Goal: Transaction & Acquisition: Purchase product/service

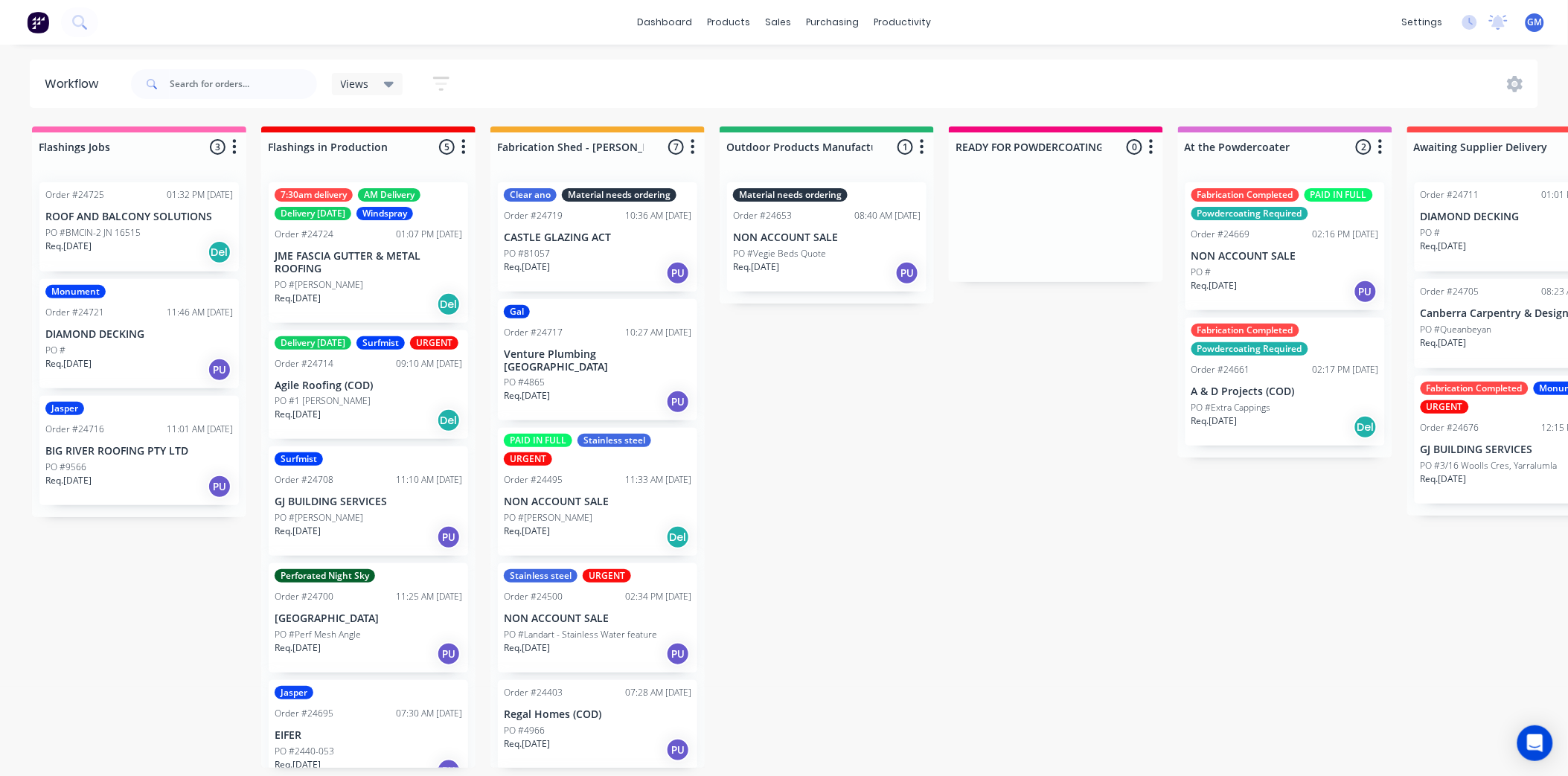
scroll to position [39, 0]
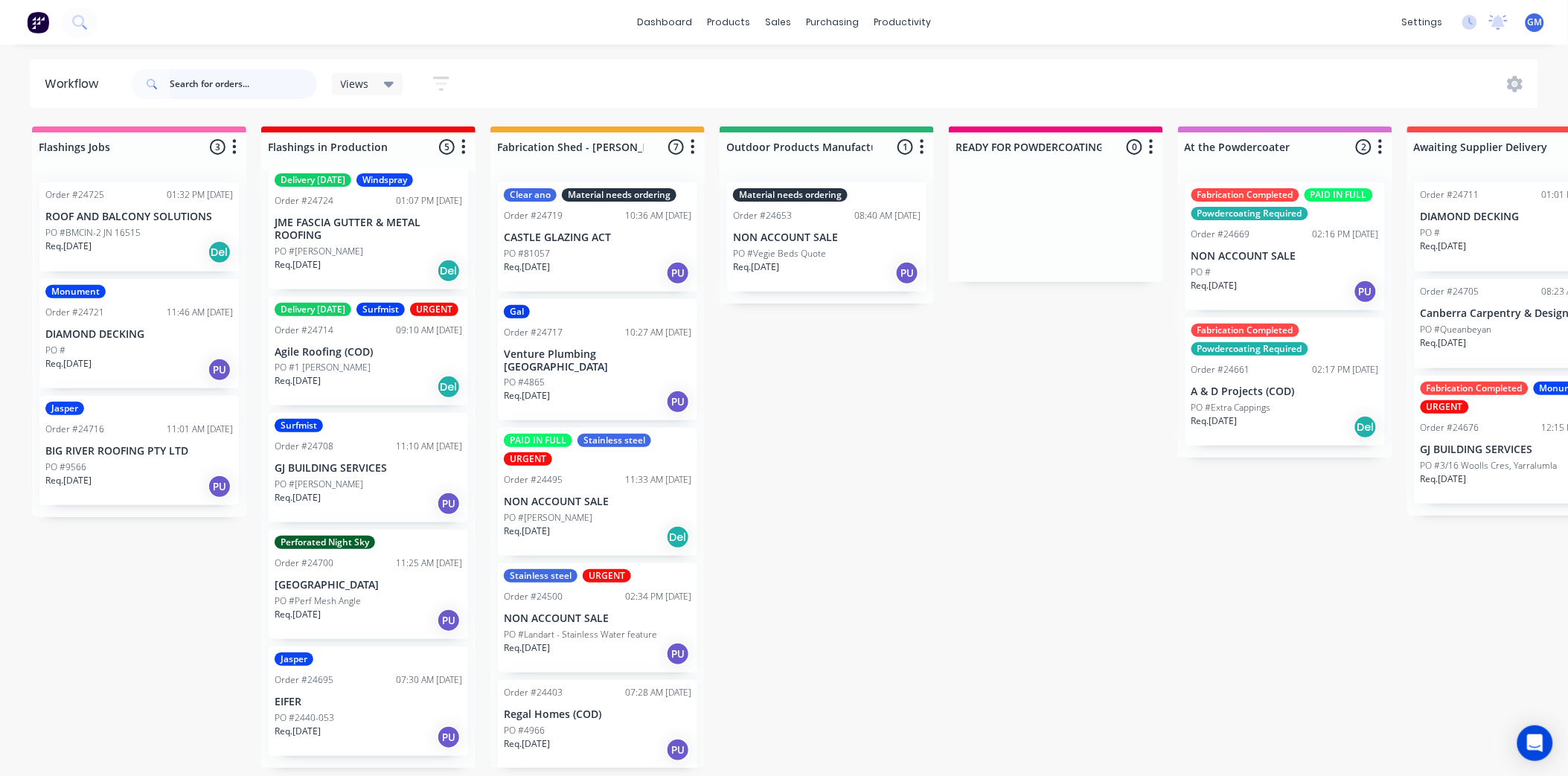
click at [241, 92] on input "text" at bounding box center [243, 84] width 148 height 30
click at [165, 231] on div "PO #BMCIN-2 JN 16515" at bounding box center [139, 233] width 188 height 13
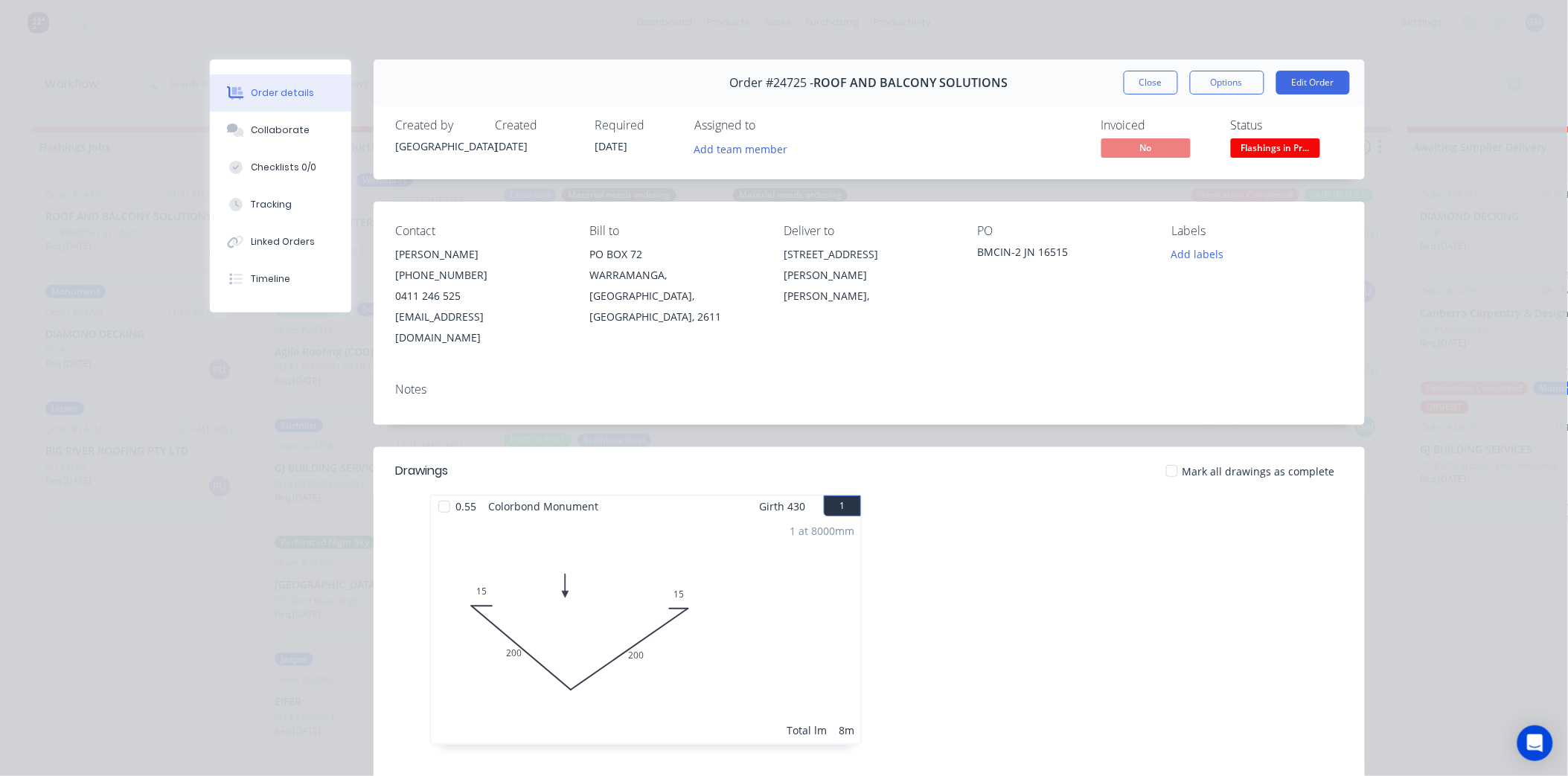
scroll to position [0, 0]
click at [1146, 80] on button "Close" at bounding box center [1150, 82] width 54 height 24
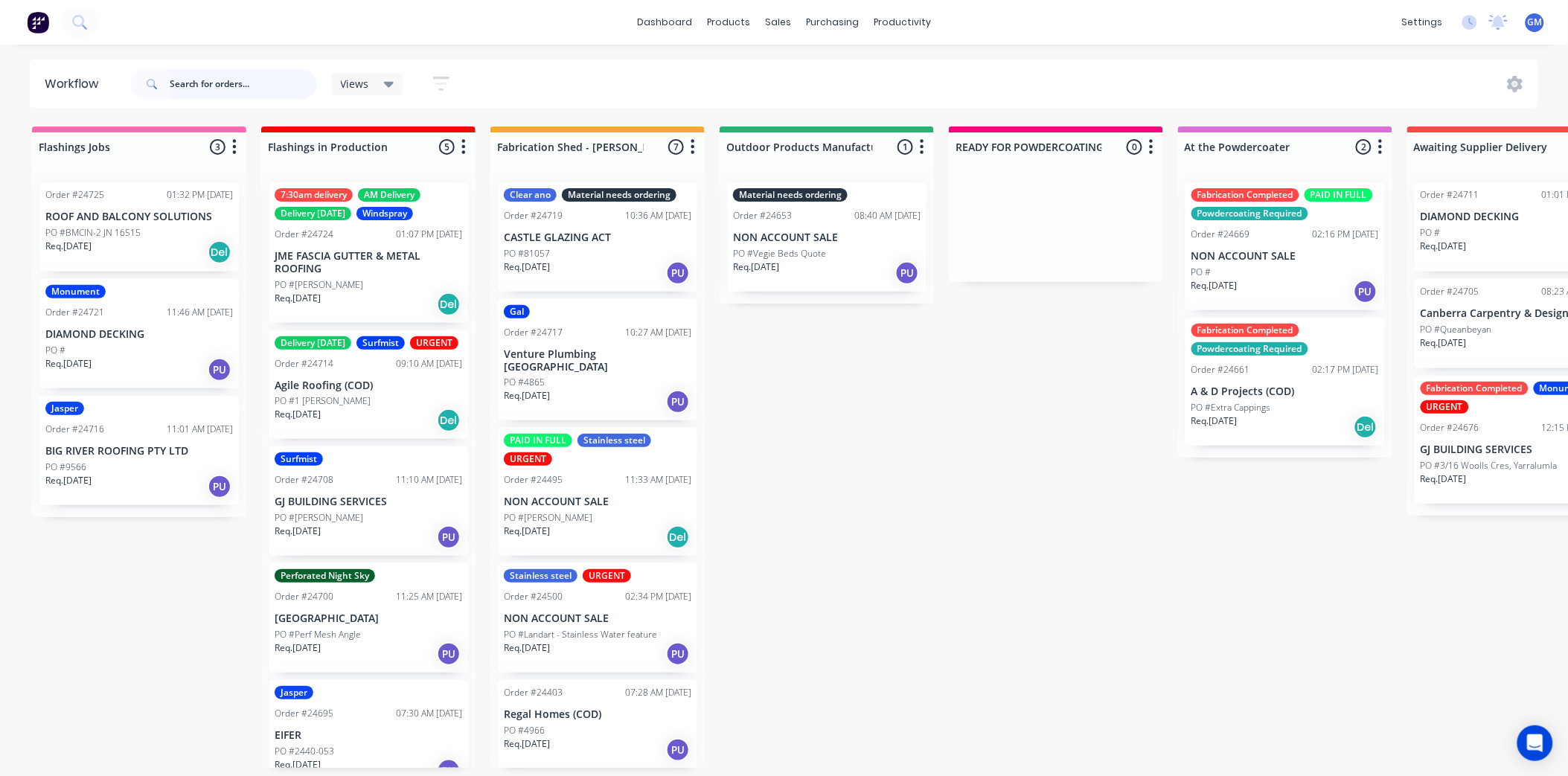
drag, startPoint x: 235, startPoint y: 80, endPoint x: 248, endPoint y: 85, distance: 13.9
click at [236, 80] on input "text" at bounding box center [243, 84] width 148 height 30
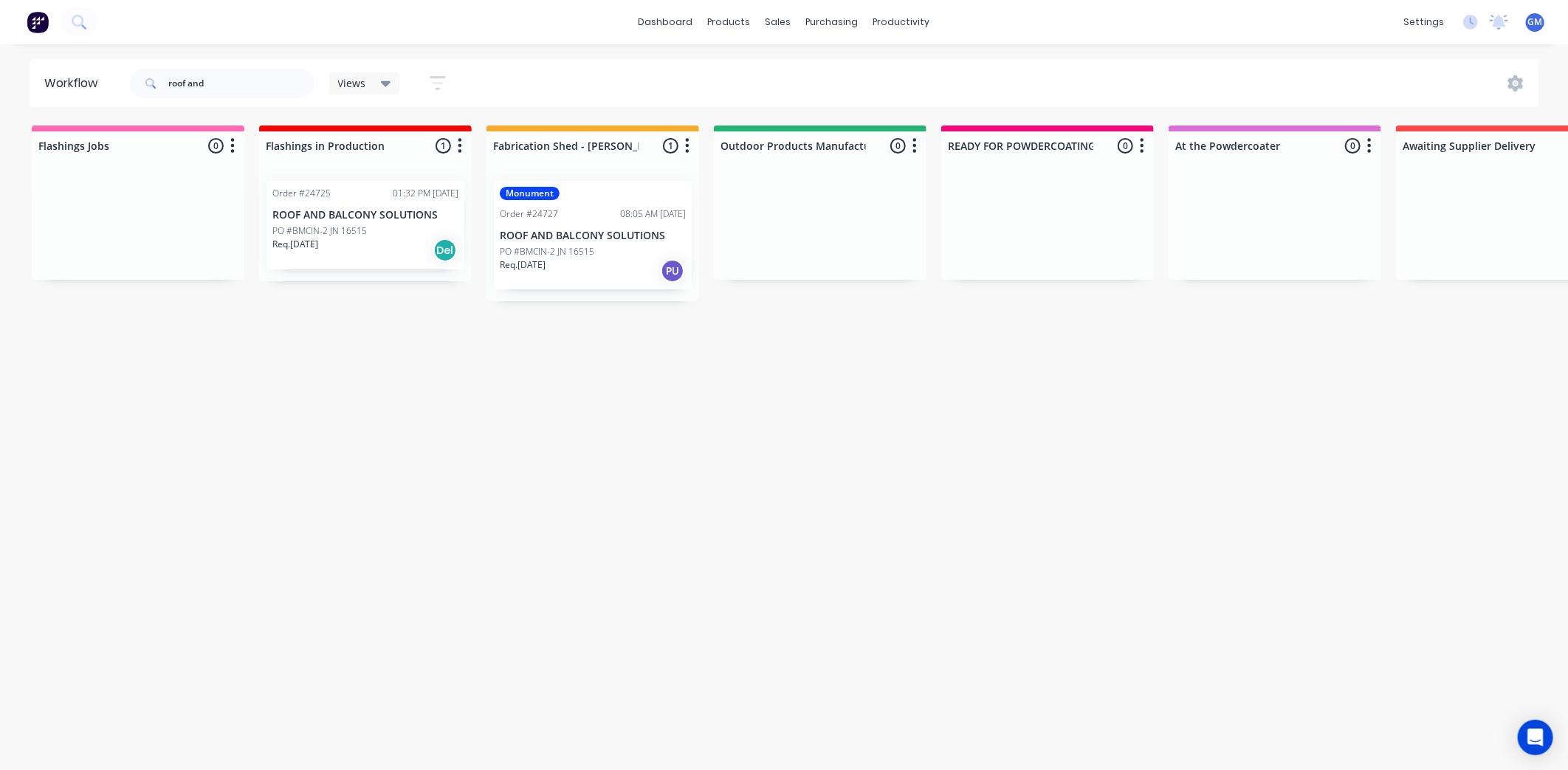
click at [600, 252] on div "PO #BMCIN-2 JN 16515" at bounding box center [592, 251] width 186 height 13
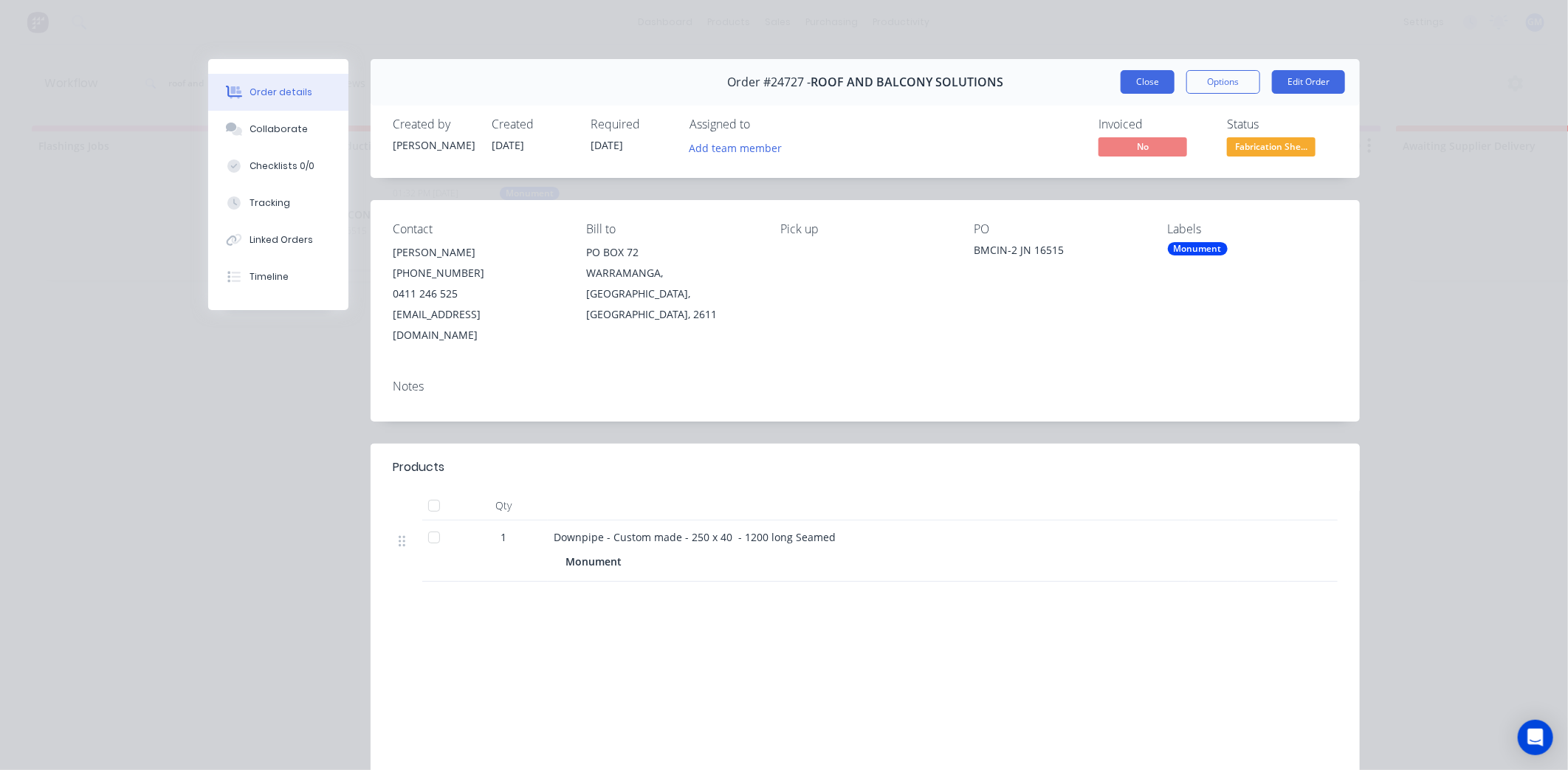
click at [1133, 86] on button "Close" at bounding box center [1147, 81] width 54 height 24
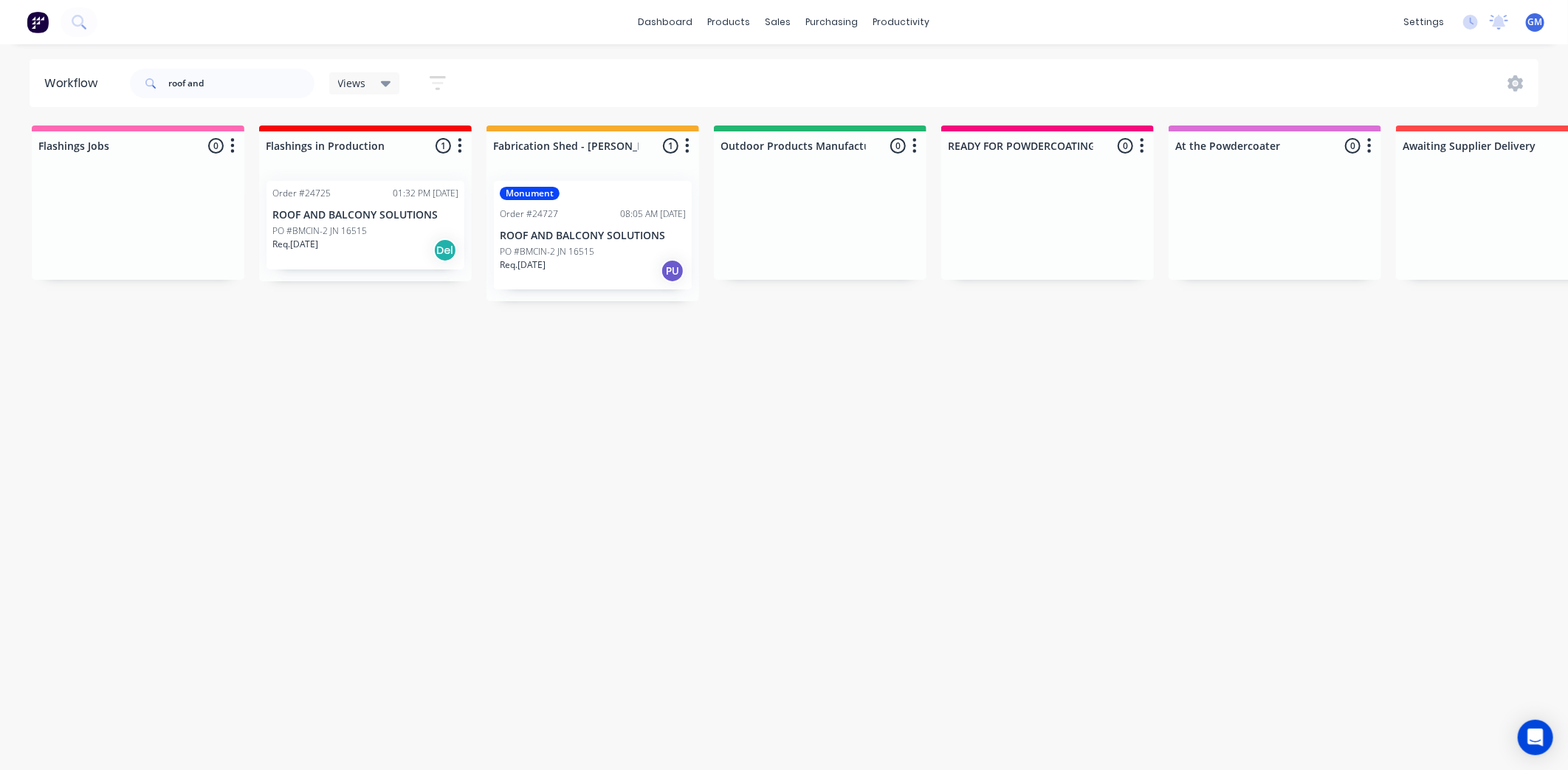
click at [373, 227] on div "PO #BMCIN-2 JN 16515" at bounding box center [365, 231] width 186 height 13
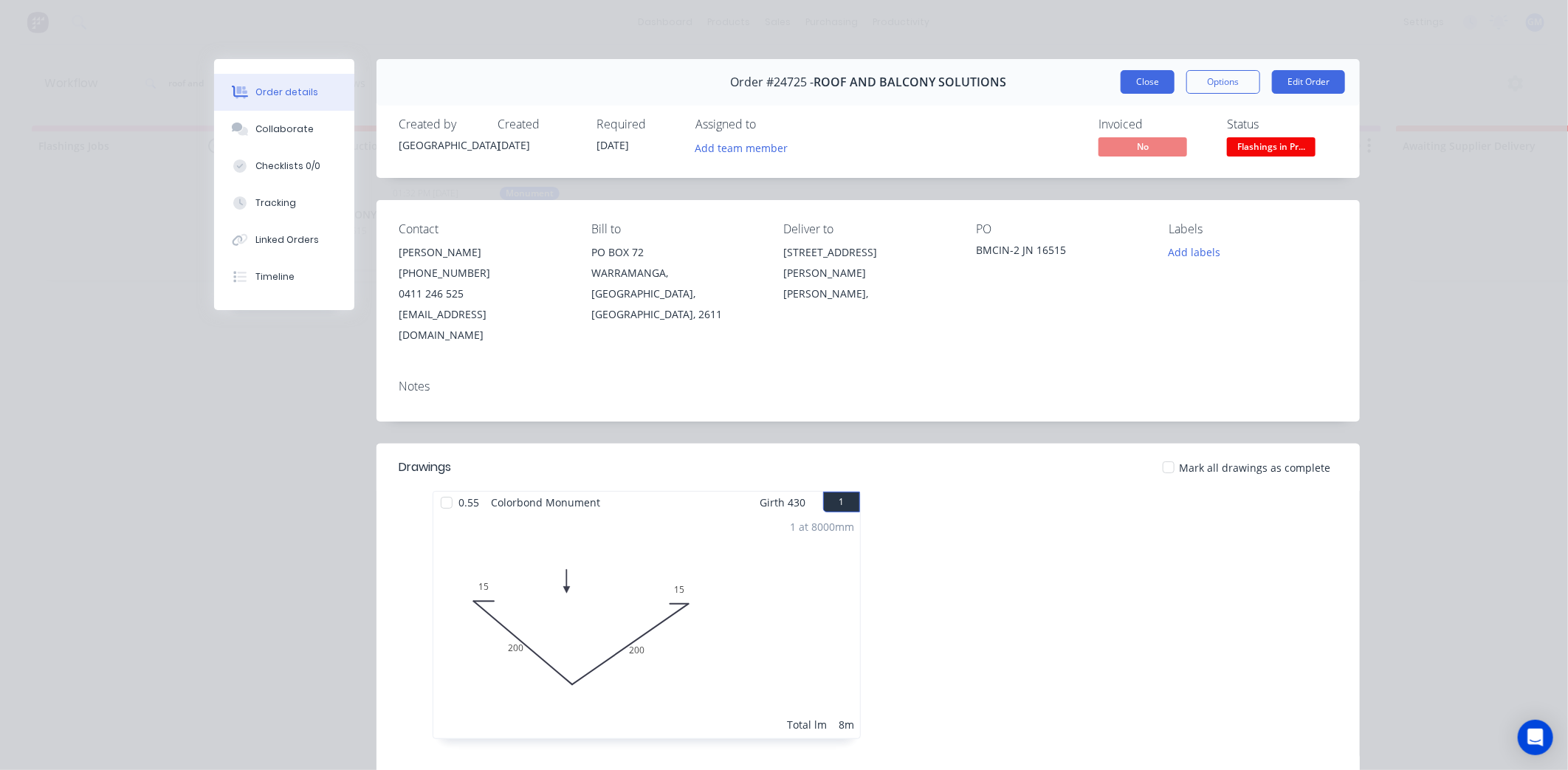
click at [1144, 74] on button "Close" at bounding box center [1147, 81] width 54 height 24
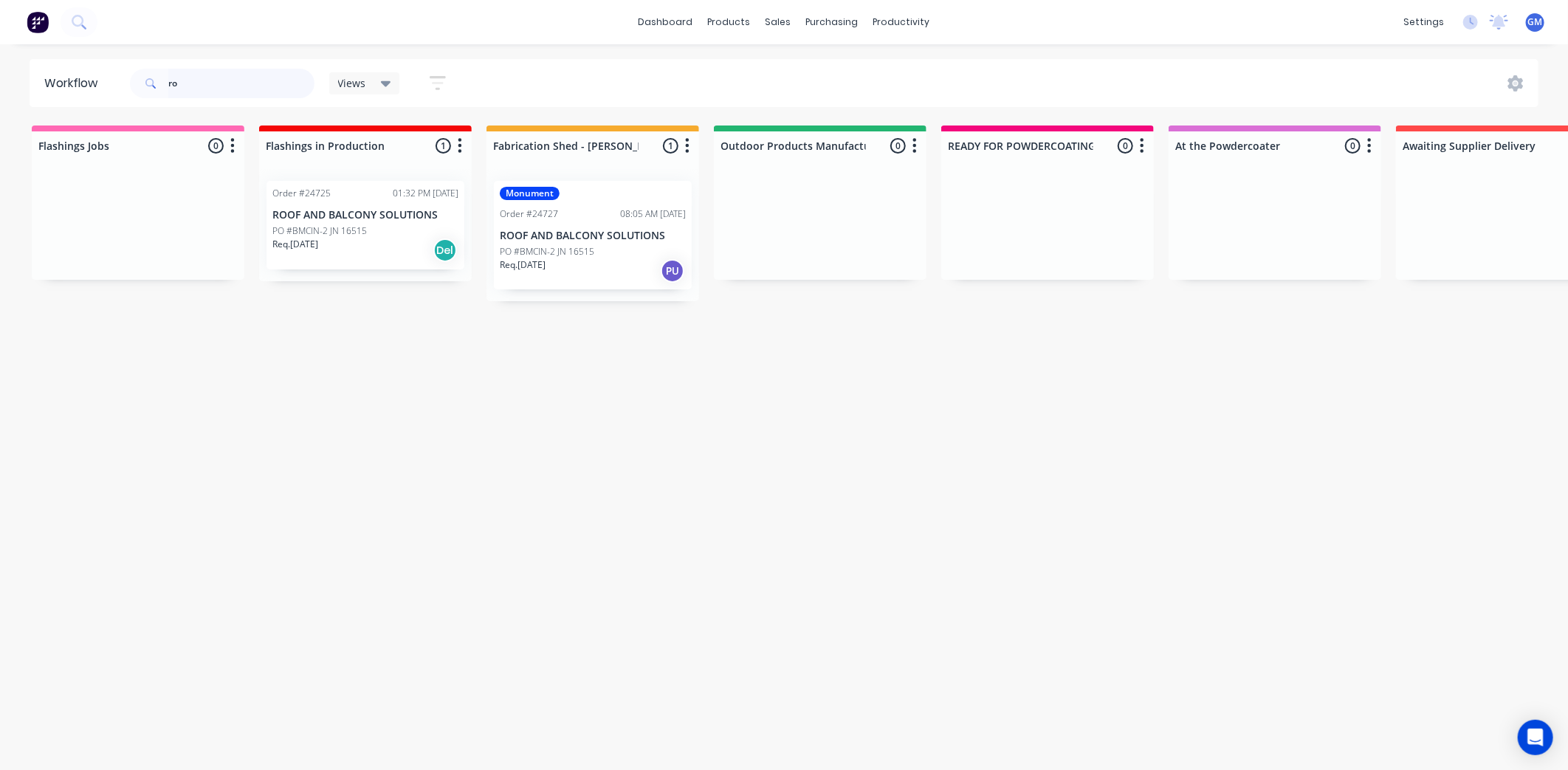
type input "r"
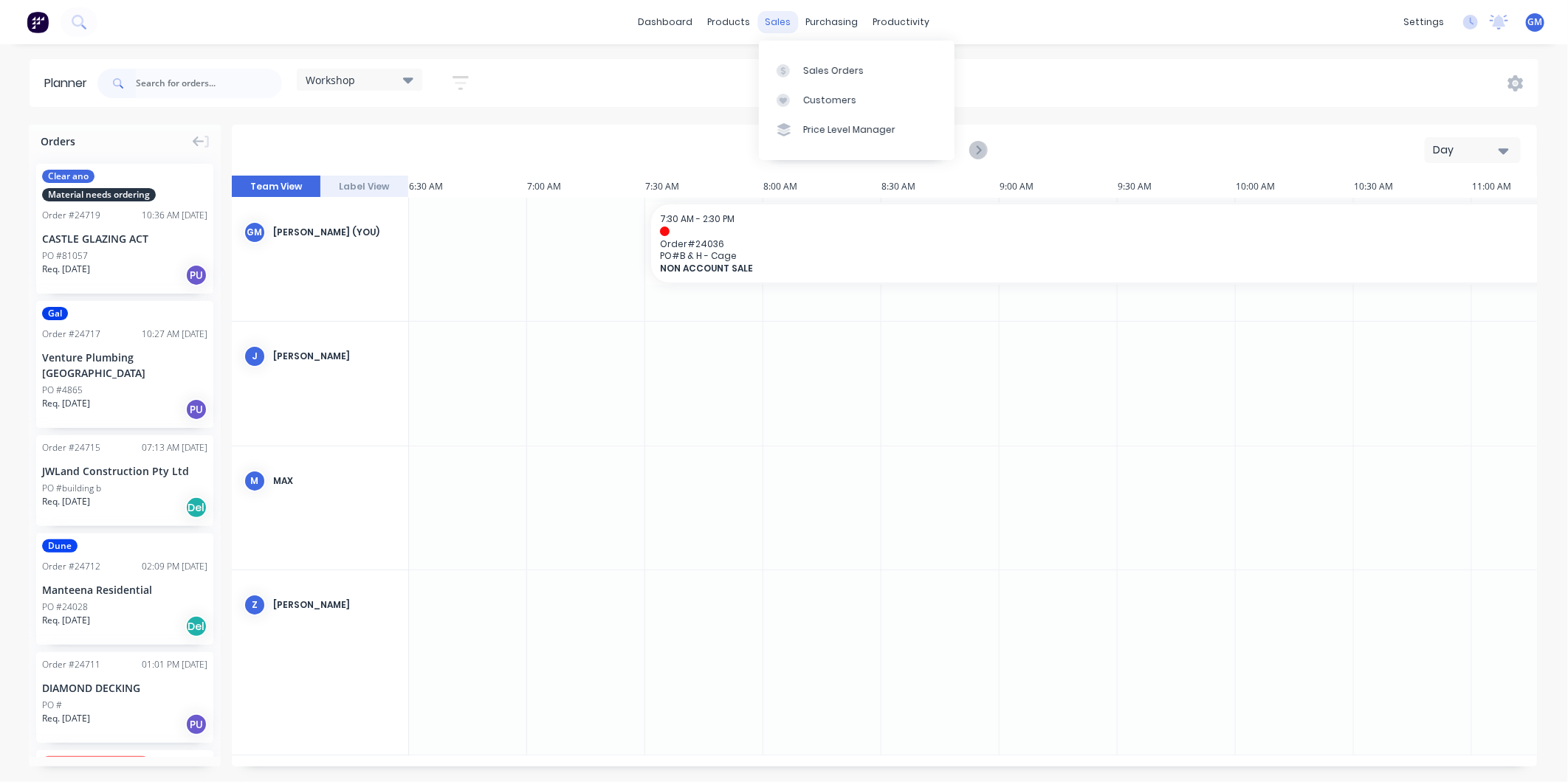
click at [770, 26] on div "sales" at bounding box center [778, 22] width 41 height 22
click at [815, 68] on div "Sales Orders" at bounding box center [833, 71] width 60 height 13
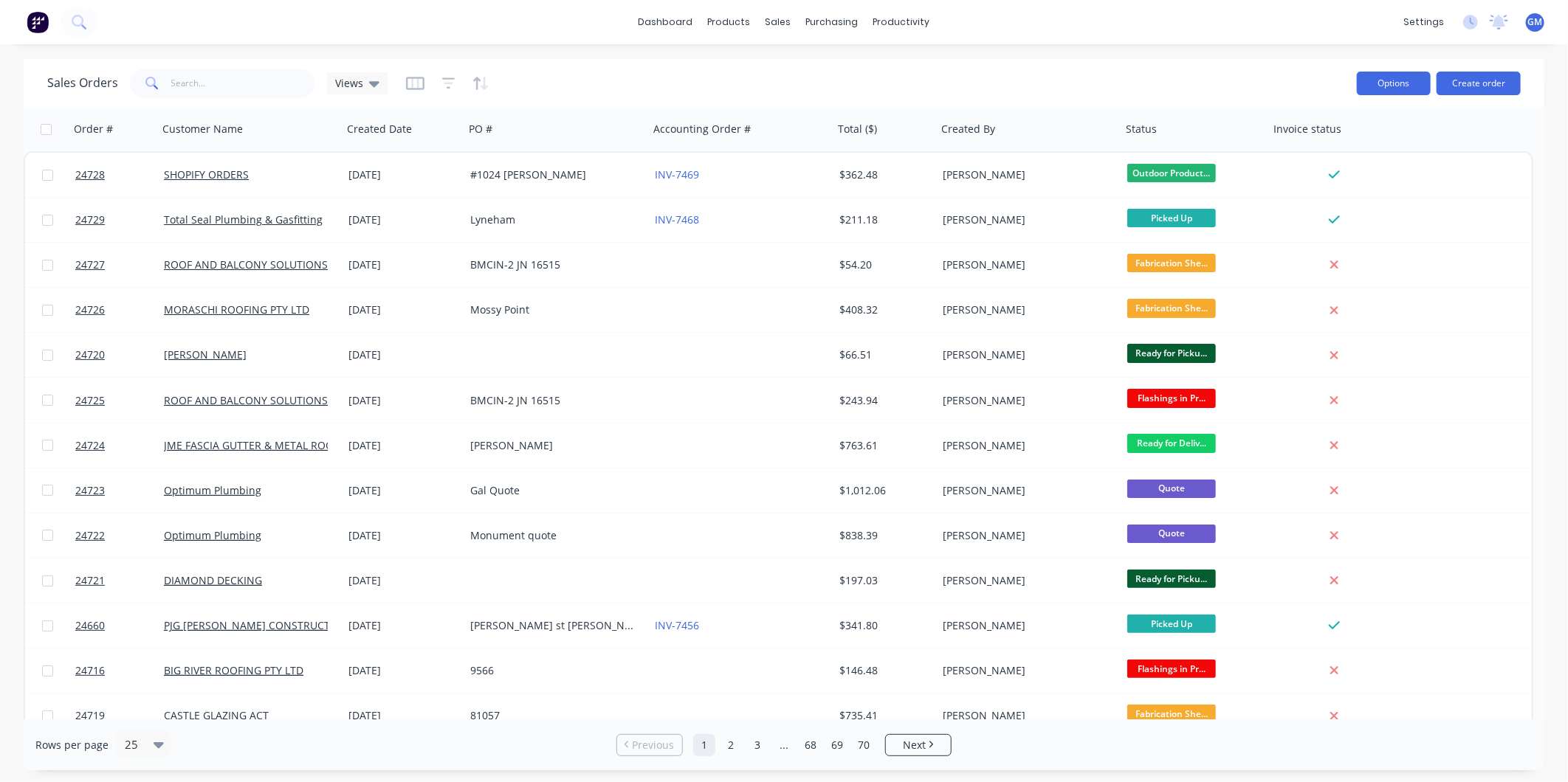
click at [1406, 78] on button "Options" at bounding box center [1393, 83] width 74 height 24
click at [1198, 69] on div "Sales Orders Views" at bounding box center [696, 83] width 1298 height 36
click at [1465, 81] on button "Create order" at bounding box center [1478, 83] width 84 height 24
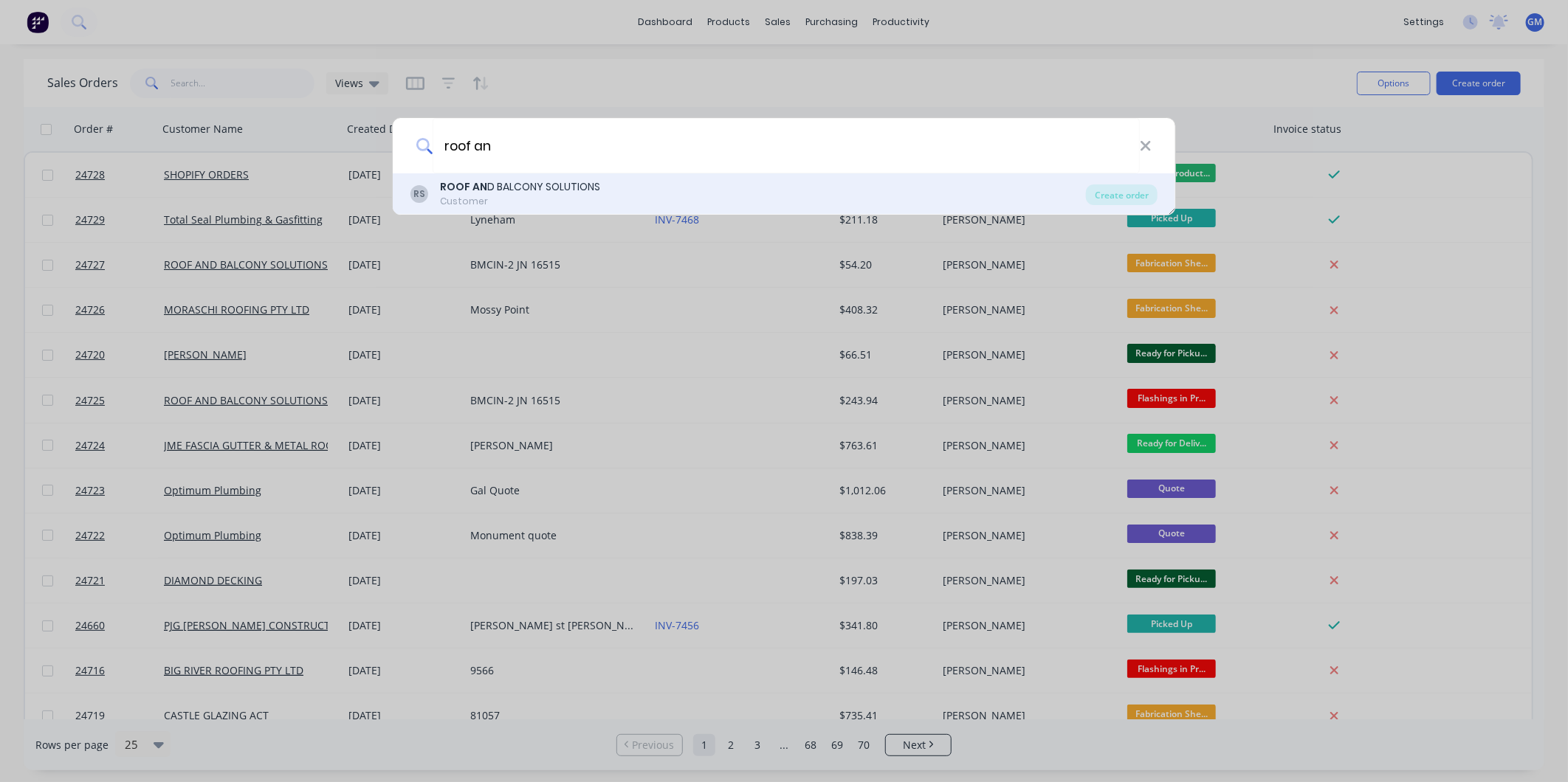
type input "roof an"
click at [554, 181] on div "ROOF AN D BALCONY SOLUTIONS" at bounding box center [520, 187] width 161 height 15
